Goal: Task Accomplishment & Management: Manage account settings

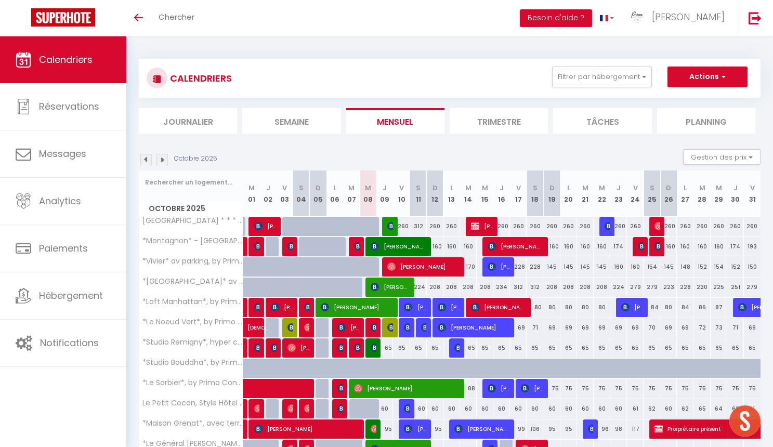
click at [269, 221] on span "[PERSON_NAME]" at bounding box center [265, 226] width 22 height 20
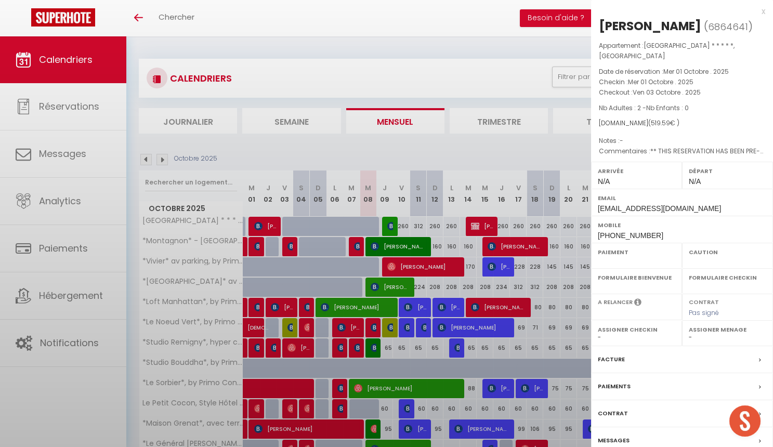
select select "OK"
select select "0"
select select "1"
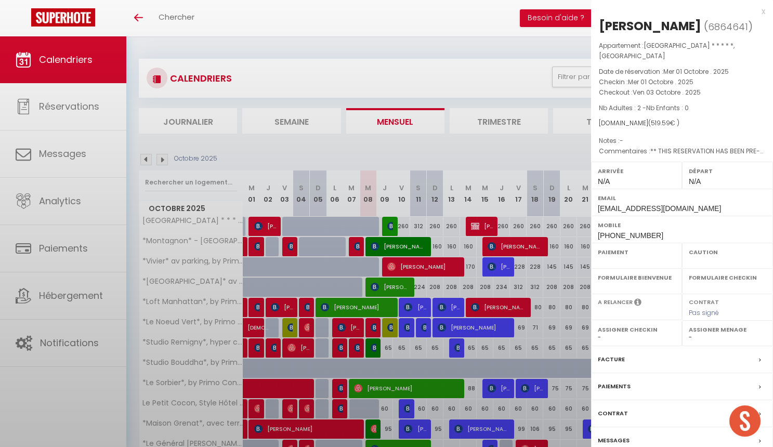
select select
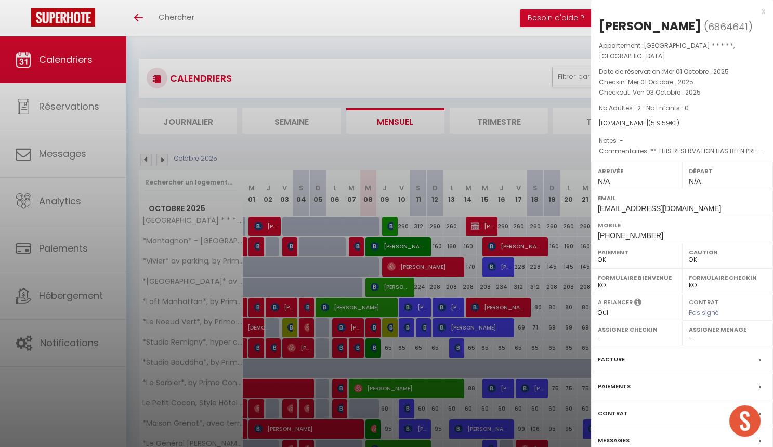
select select "49559"
click at [625, 436] on label "Messages" at bounding box center [614, 440] width 32 height 11
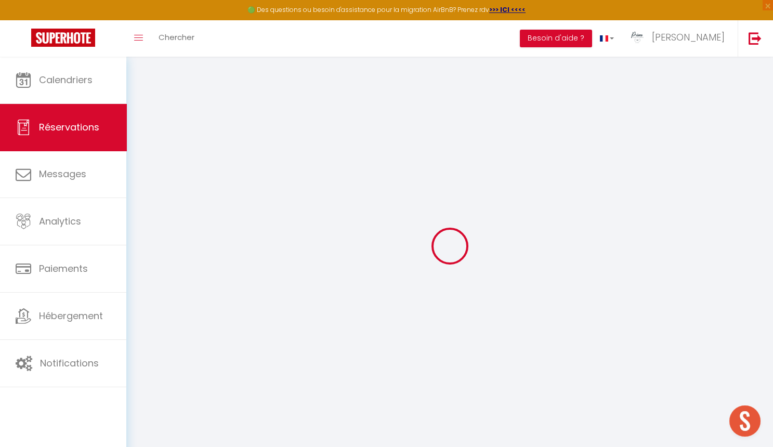
select select
checkbox input "false"
type voyageur1 "** THIS RESERVATION HAS BEEN PRE-PAID ** BOOKING NOTE : Payment charge is EUR 7…"
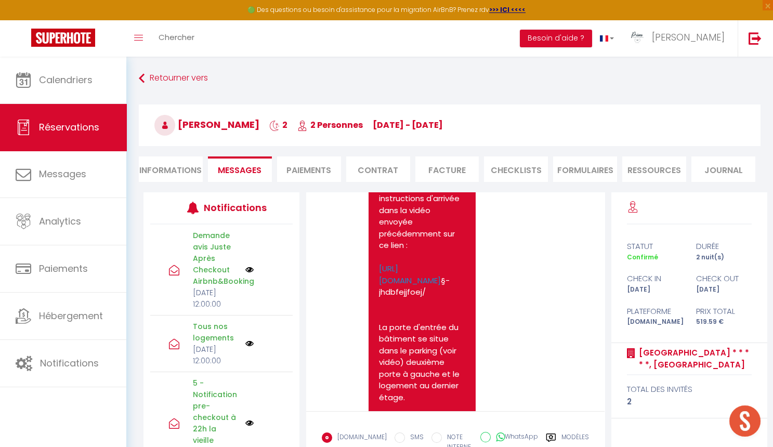
scroll to position [2779, 0]
click at [429, 284] on link "[URL][DOMAIN_NAME]" at bounding box center [410, 274] width 62 height 23
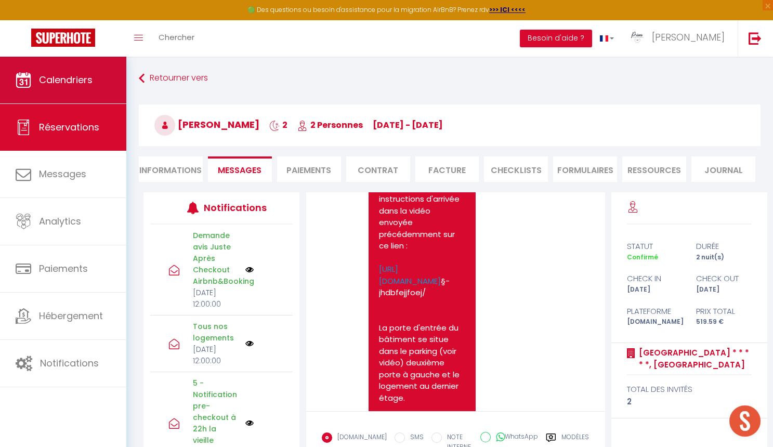
click at [83, 83] on span "Calendriers" at bounding box center [66, 79] width 54 height 13
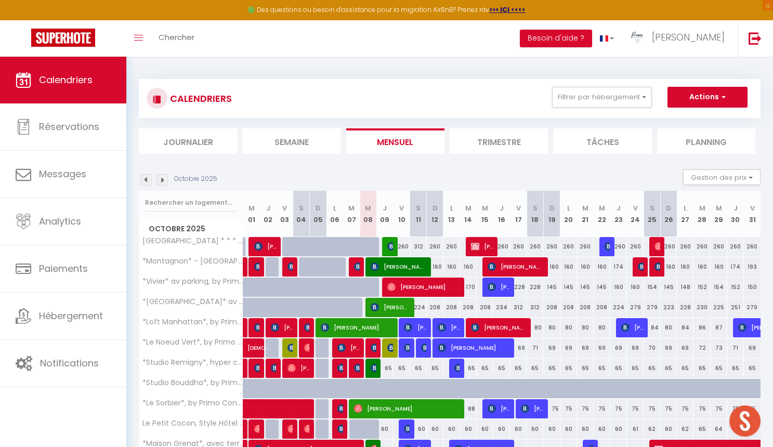
click at [290, 328] on span "[PERSON_NAME]" at bounding box center [282, 327] width 22 height 20
select select "OK"
select select "1"
select select "0"
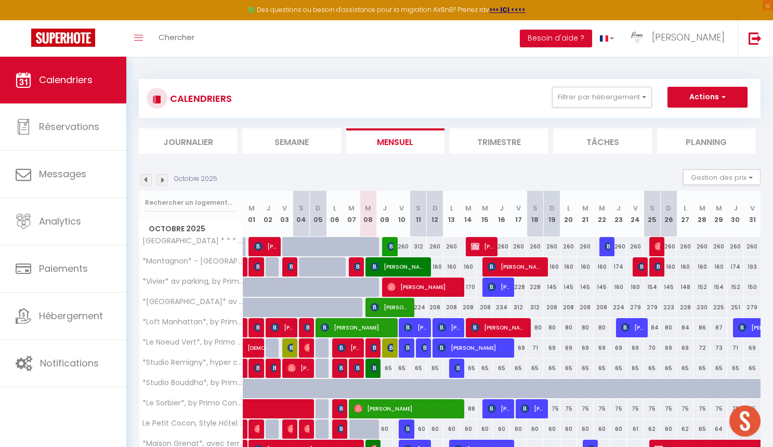
select select "1"
select select
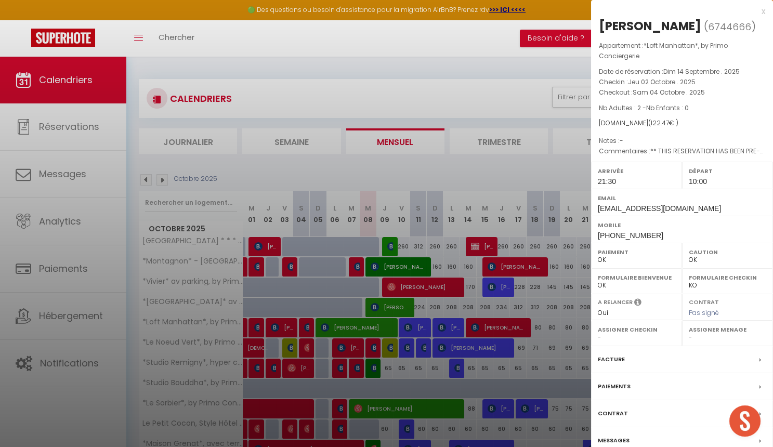
select select "50844"
click at [619, 440] on div "Messages" at bounding box center [682, 440] width 182 height 27
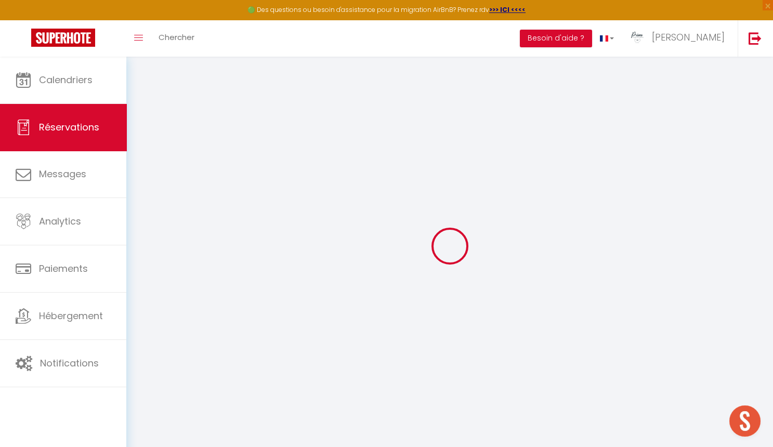
select select
checkbox input "false"
type voyageur0 "** THIS RESERVATION HAS BEEN PRE-PAID ** BOOKING NOTE : Payment charge is EUR 1…"
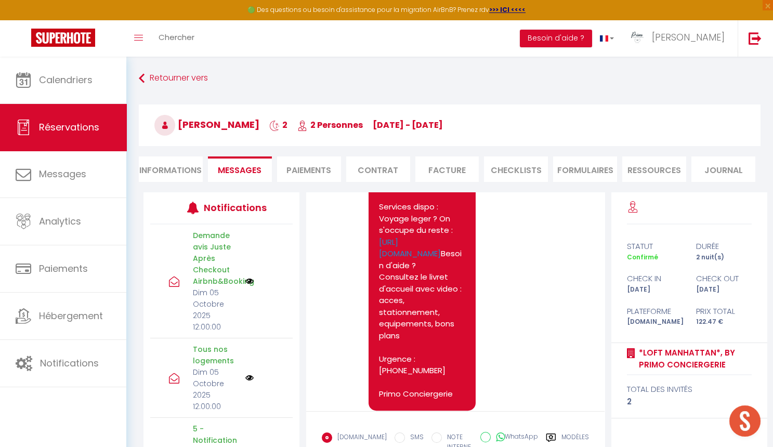
scroll to position [3669, 0]
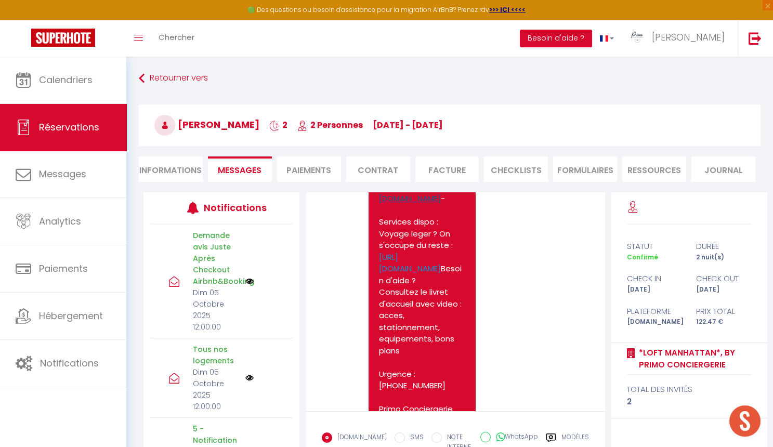
click at [417, 204] on link "[URL][DOMAIN_NAME]" at bounding box center [413, 192] width 68 height 23
